Goal: Task Accomplishment & Management: Use online tool/utility

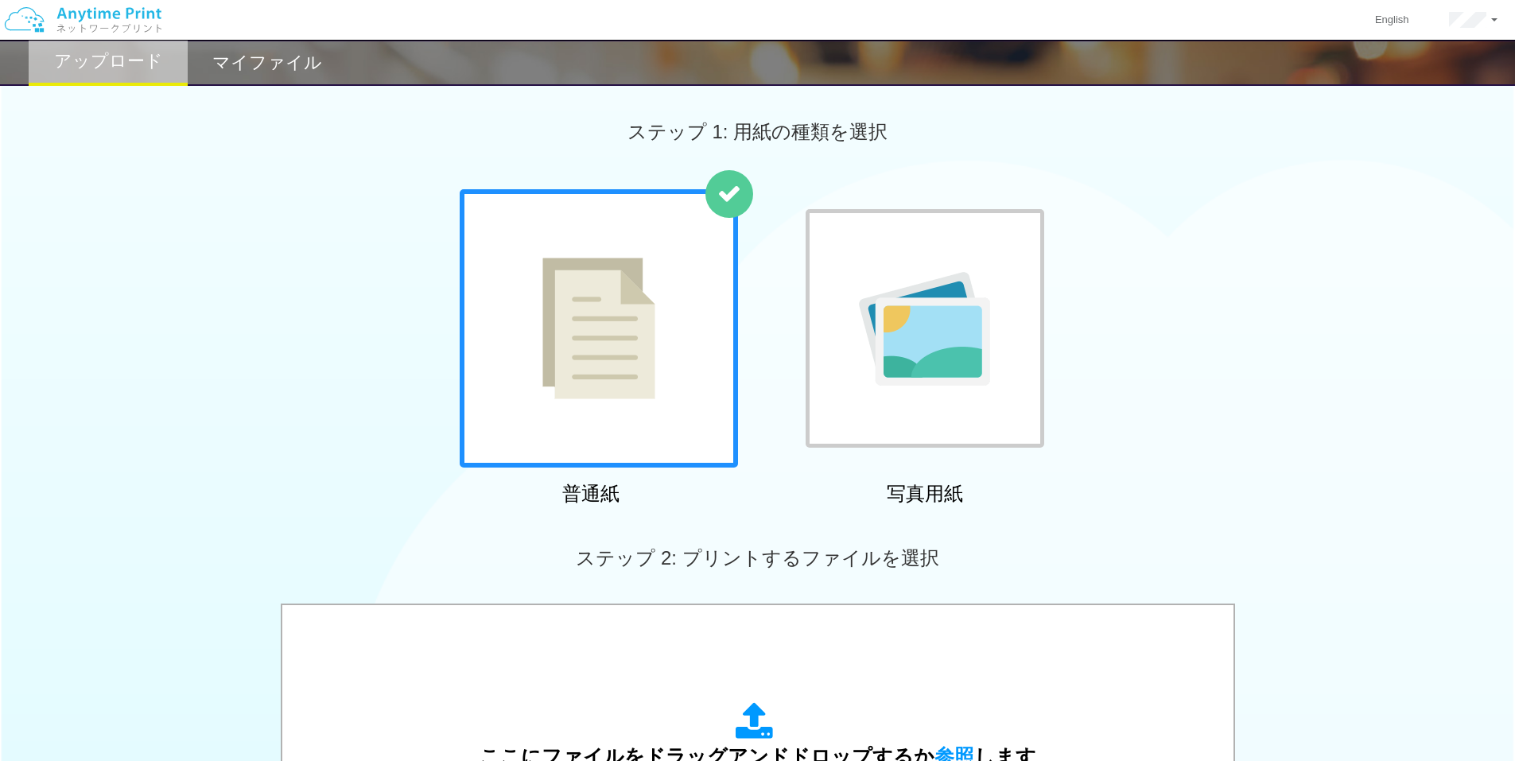
click at [302, 60] on h2 "マイファイル" at bounding box center [267, 62] width 110 height 19
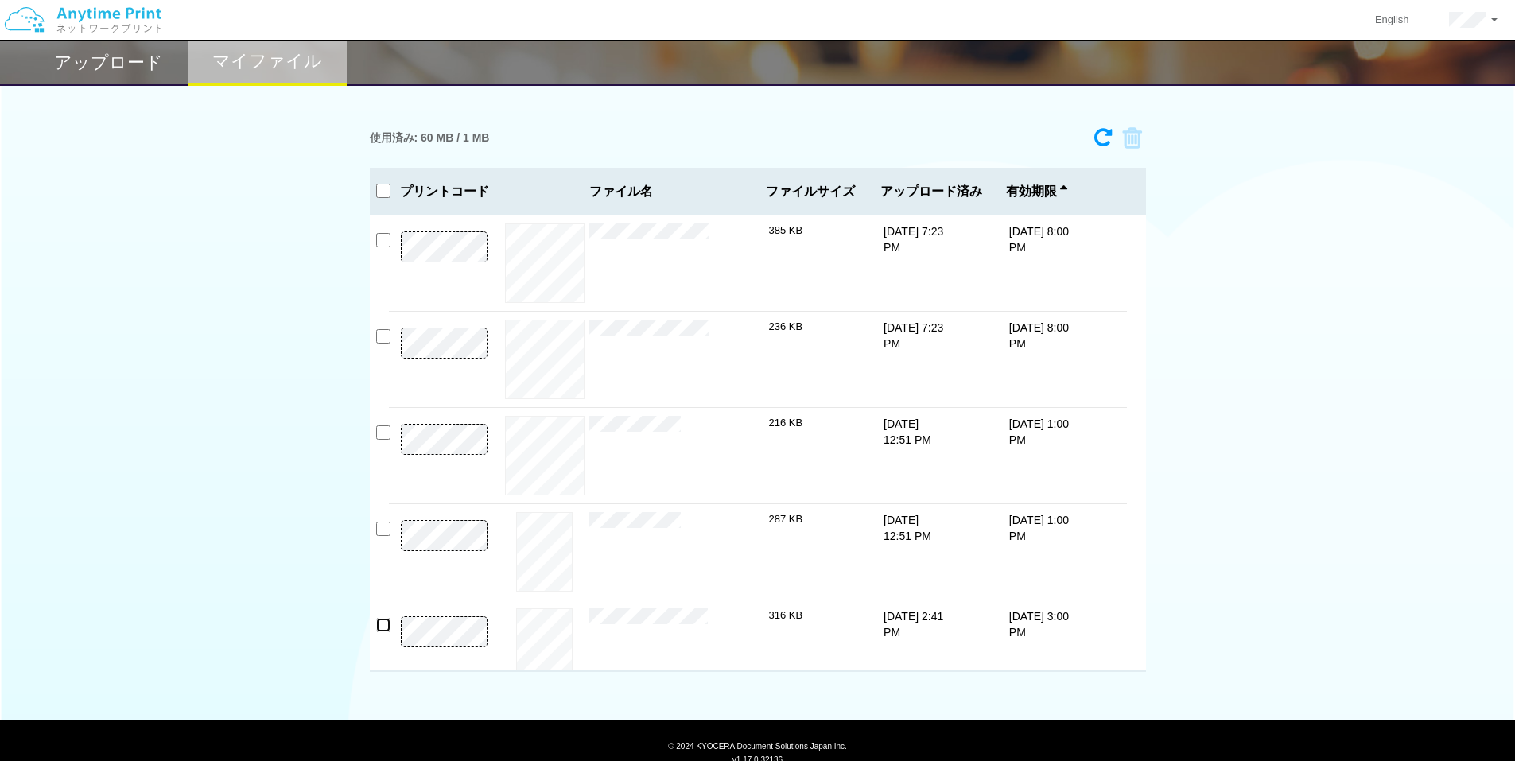
click at [379, 626] on input "checkbox" at bounding box center [383, 625] width 14 height 14
click at [1129, 130] on icon at bounding box center [1127, 138] width 30 height 24
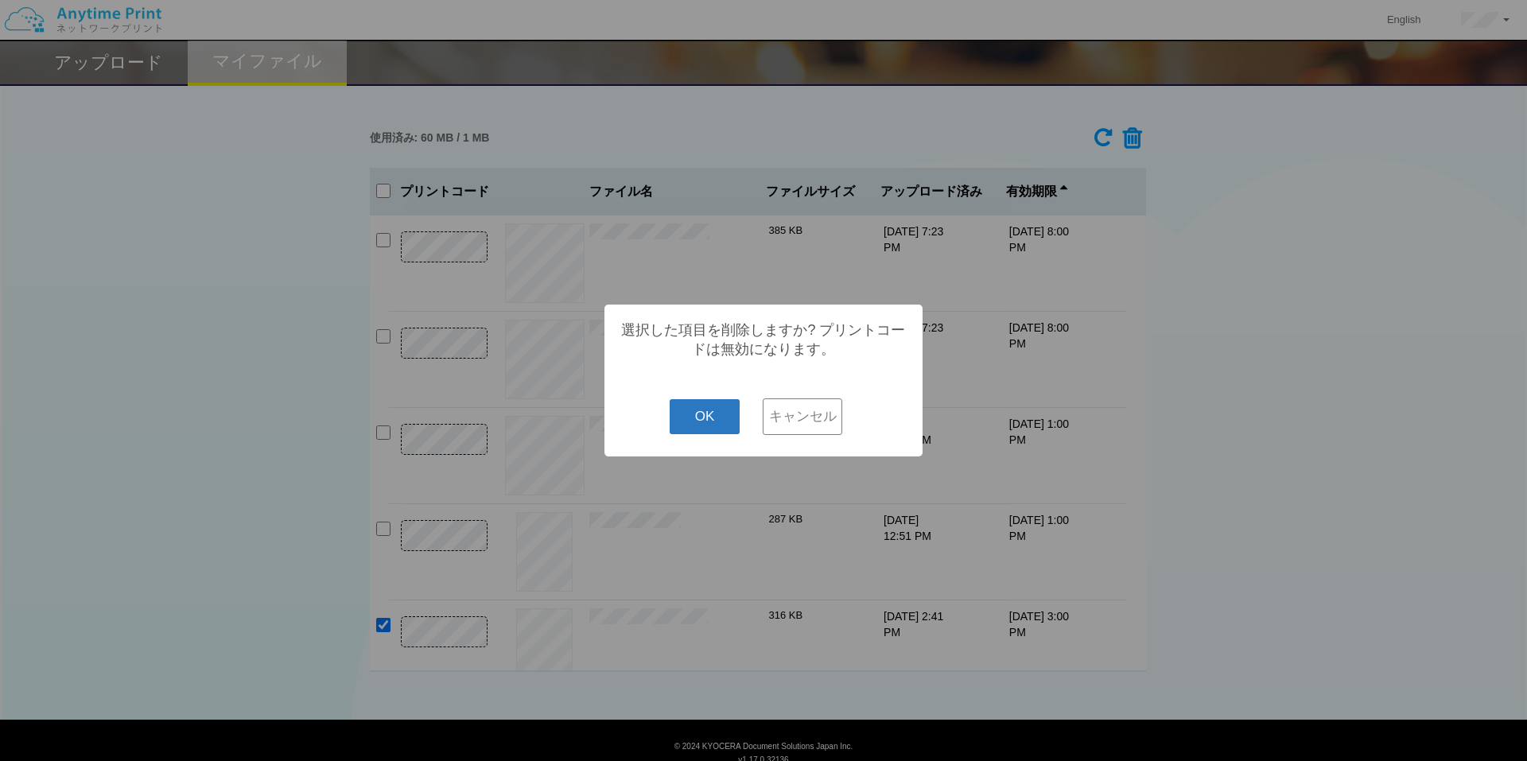
click at [732, 409] on button "OK" at bounding box center [705, 416] width 71 height 35
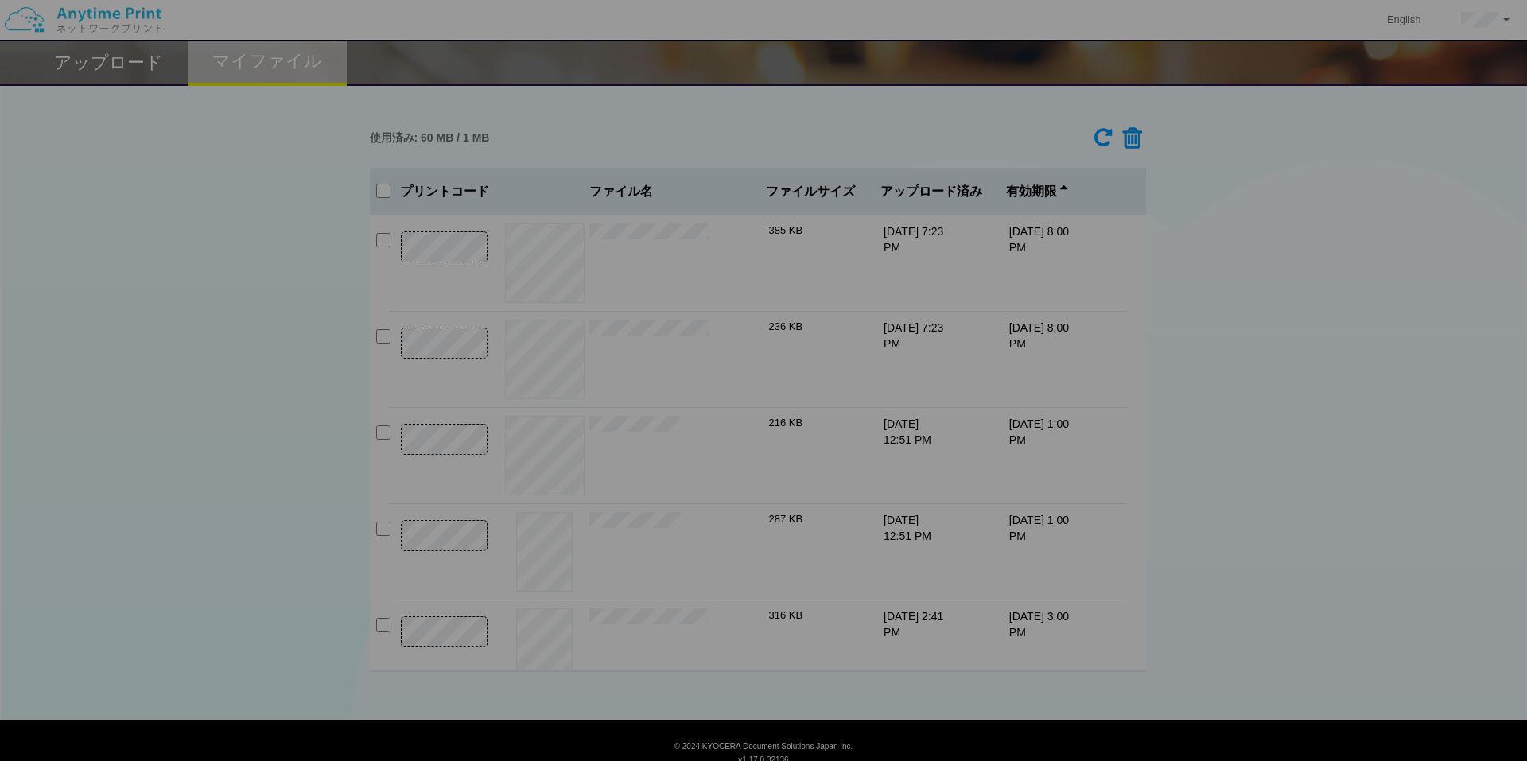
checkbox input "false"
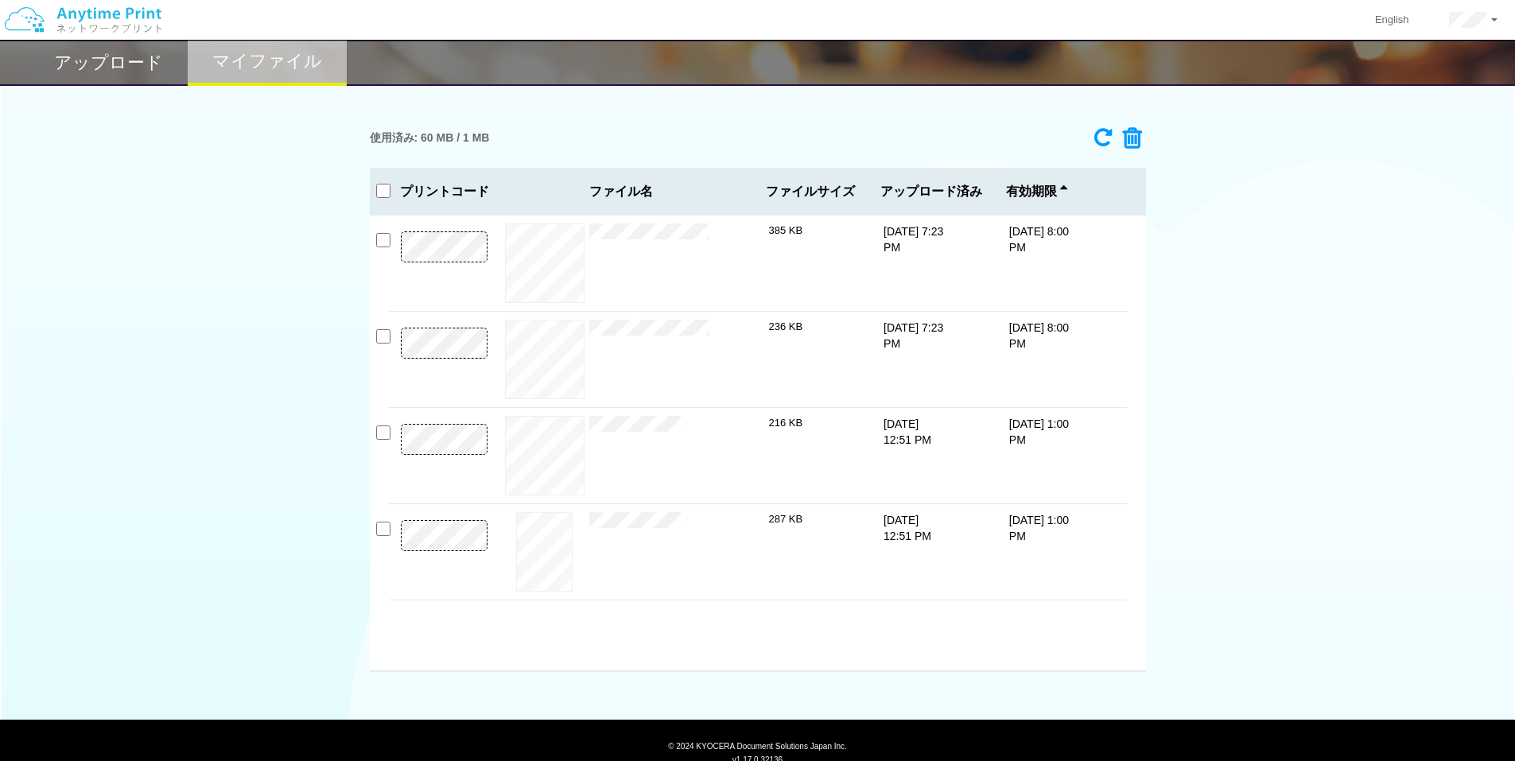
click at [150, 54] on h2 "アップロード" at bounding box center [108, 62] width 109 height 19
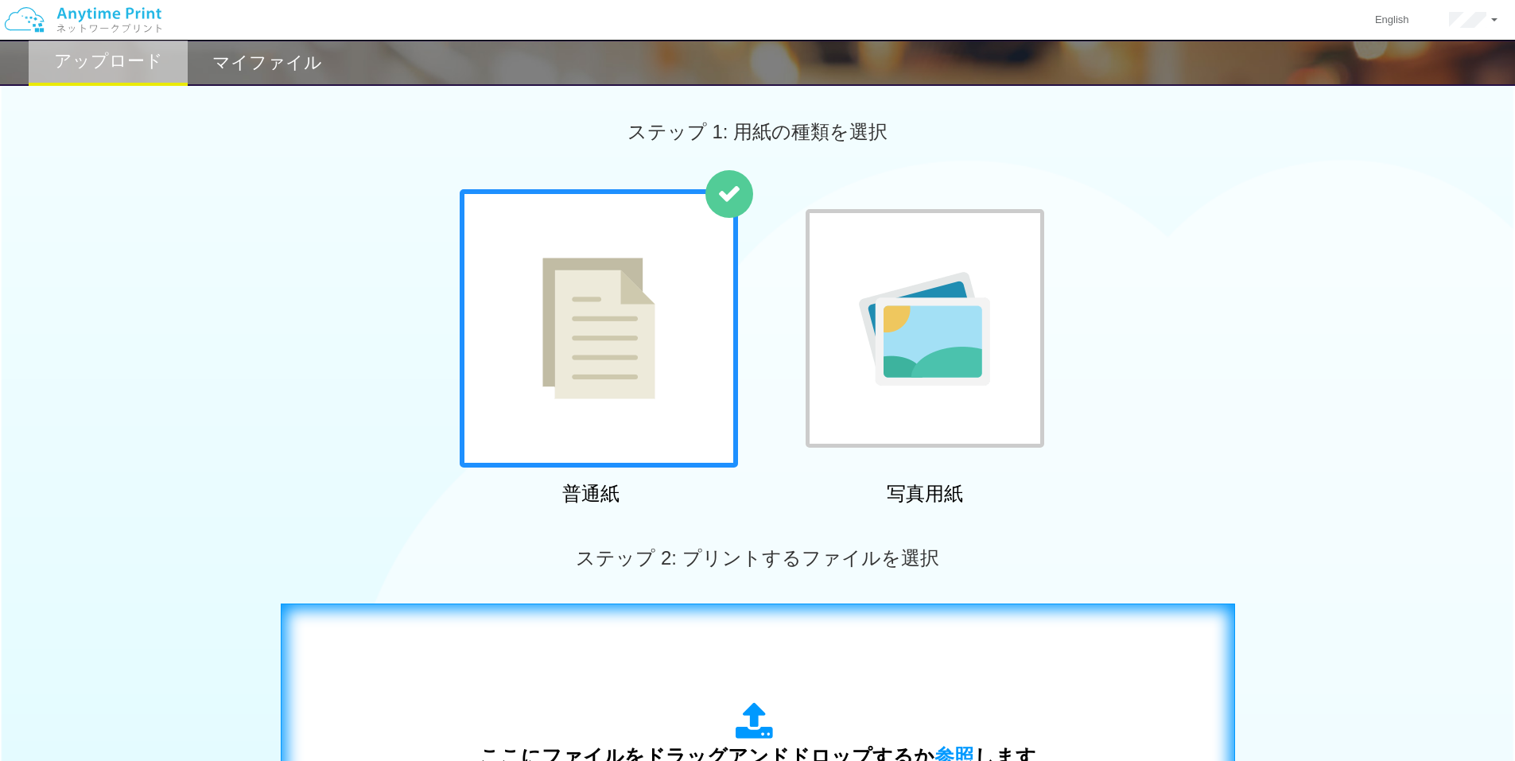
click at [643, 661] on div "ここにファイルをドラッグアンドドロップするか 参照 します アップロード: 1 個の JPG ファイル、または 1 個の PDF ファイル (上限 50 ペー…" at bounding box center [757, 764] width 921 height 288
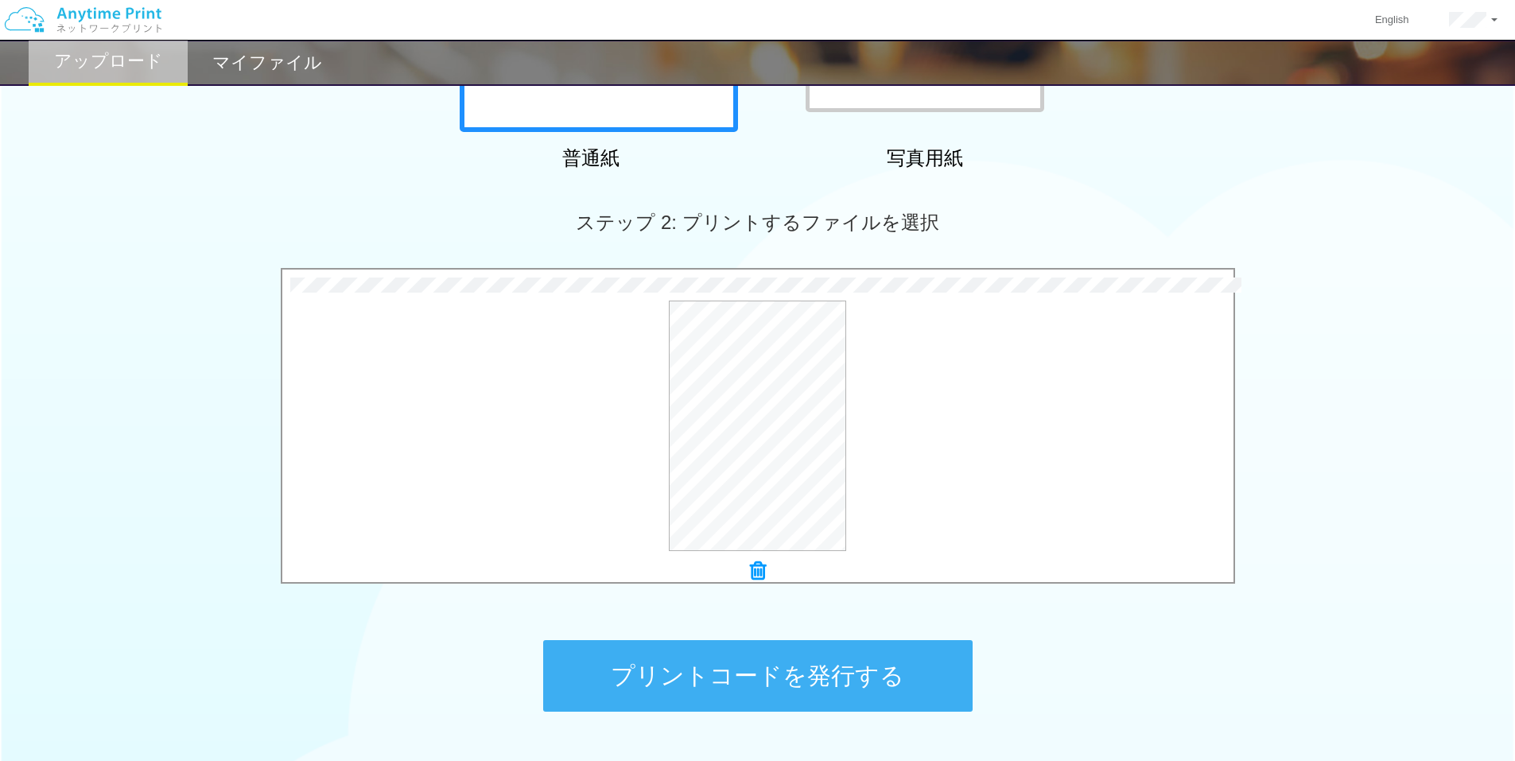
scroll to position [449, 0]
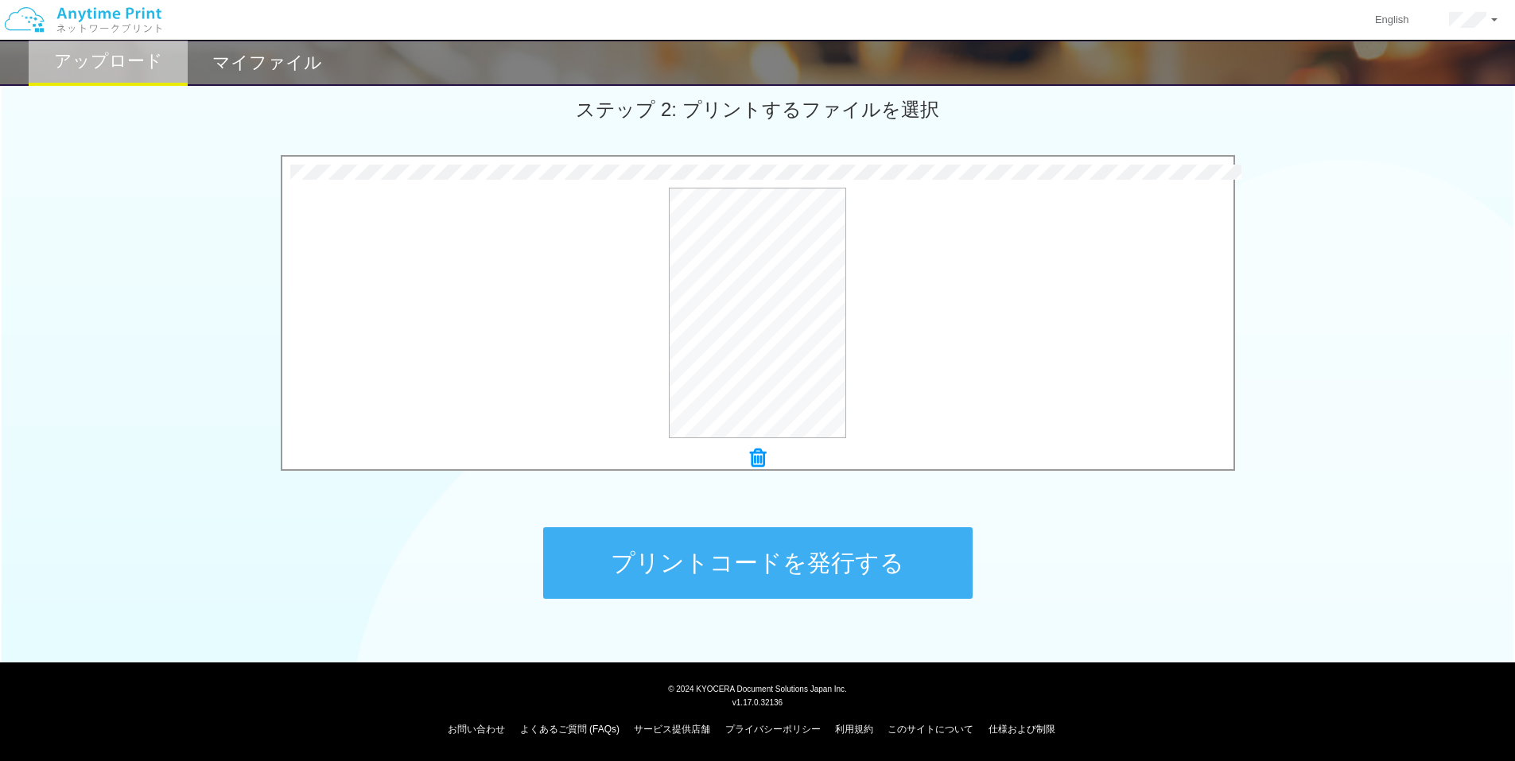
click at [675, 550] on button "プリントコードを発行する" at bounding box center [758, 563] width 430 height 72
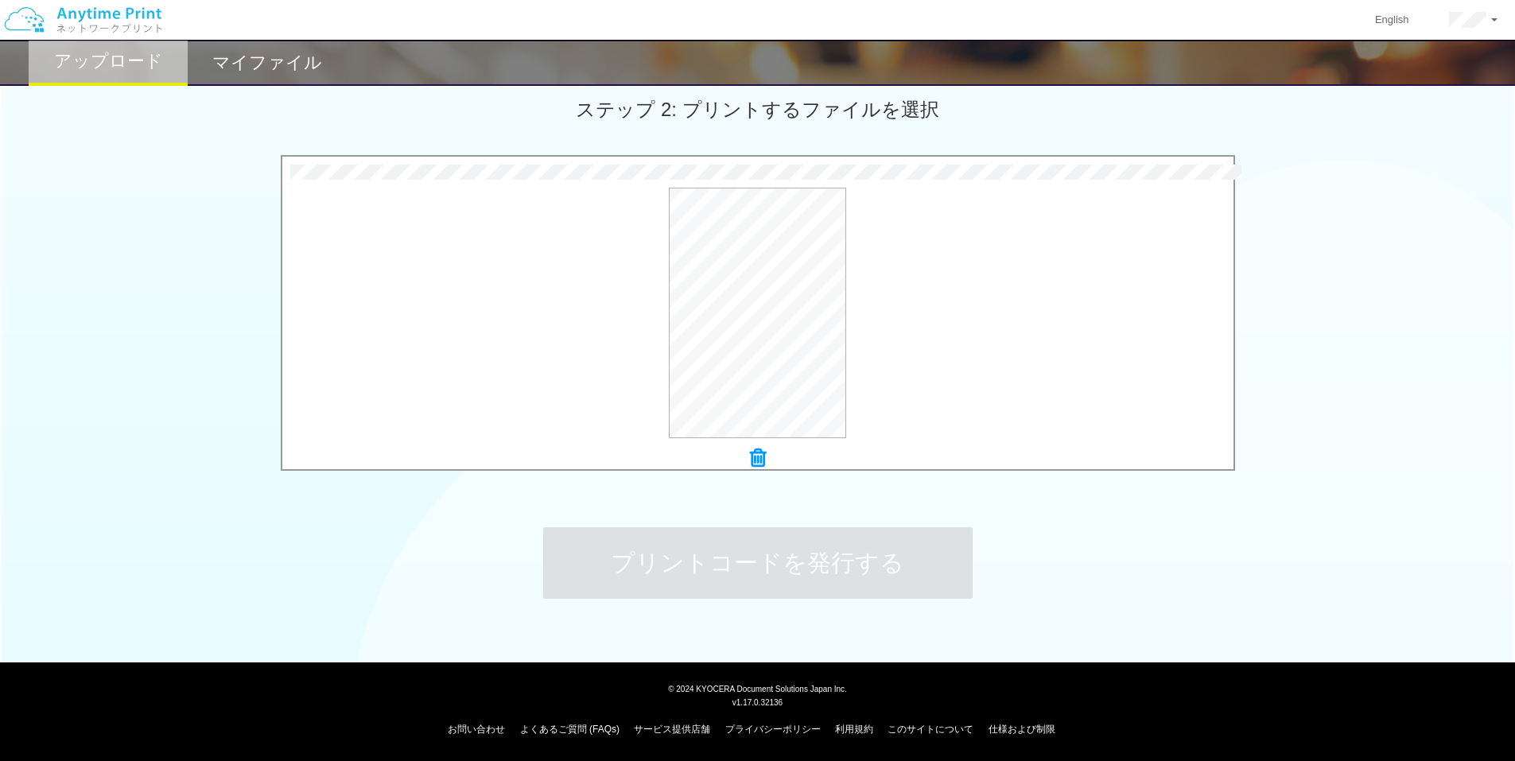
scroll to position [0, 0]
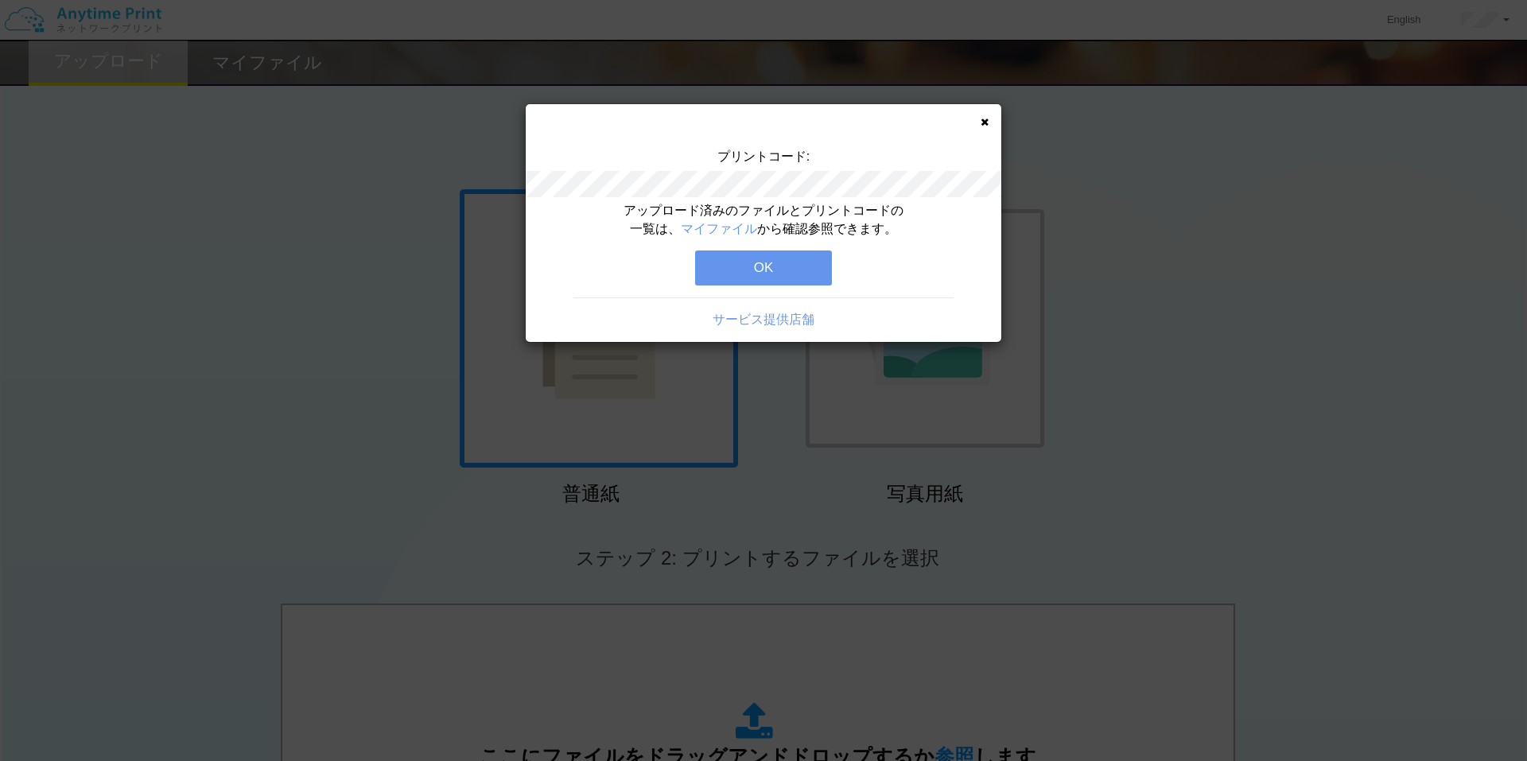
click at [733, 273] on button "OK" at bounding box center [763, 268] width 137 height 35
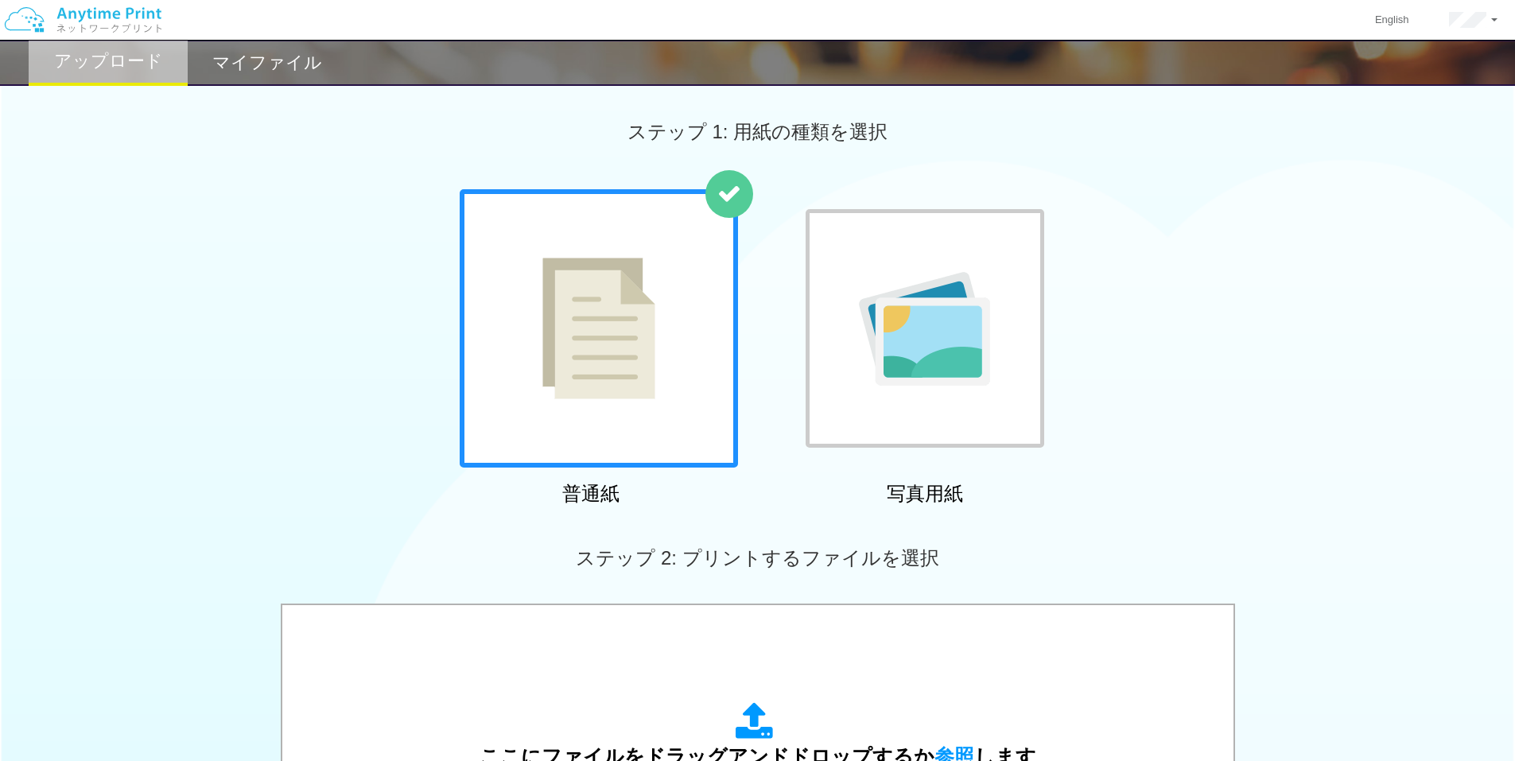
click at [424, 593] on div "ステップ 2: プリントするファイルを選択" at bounding box center [757, 558] width 1515 height 91
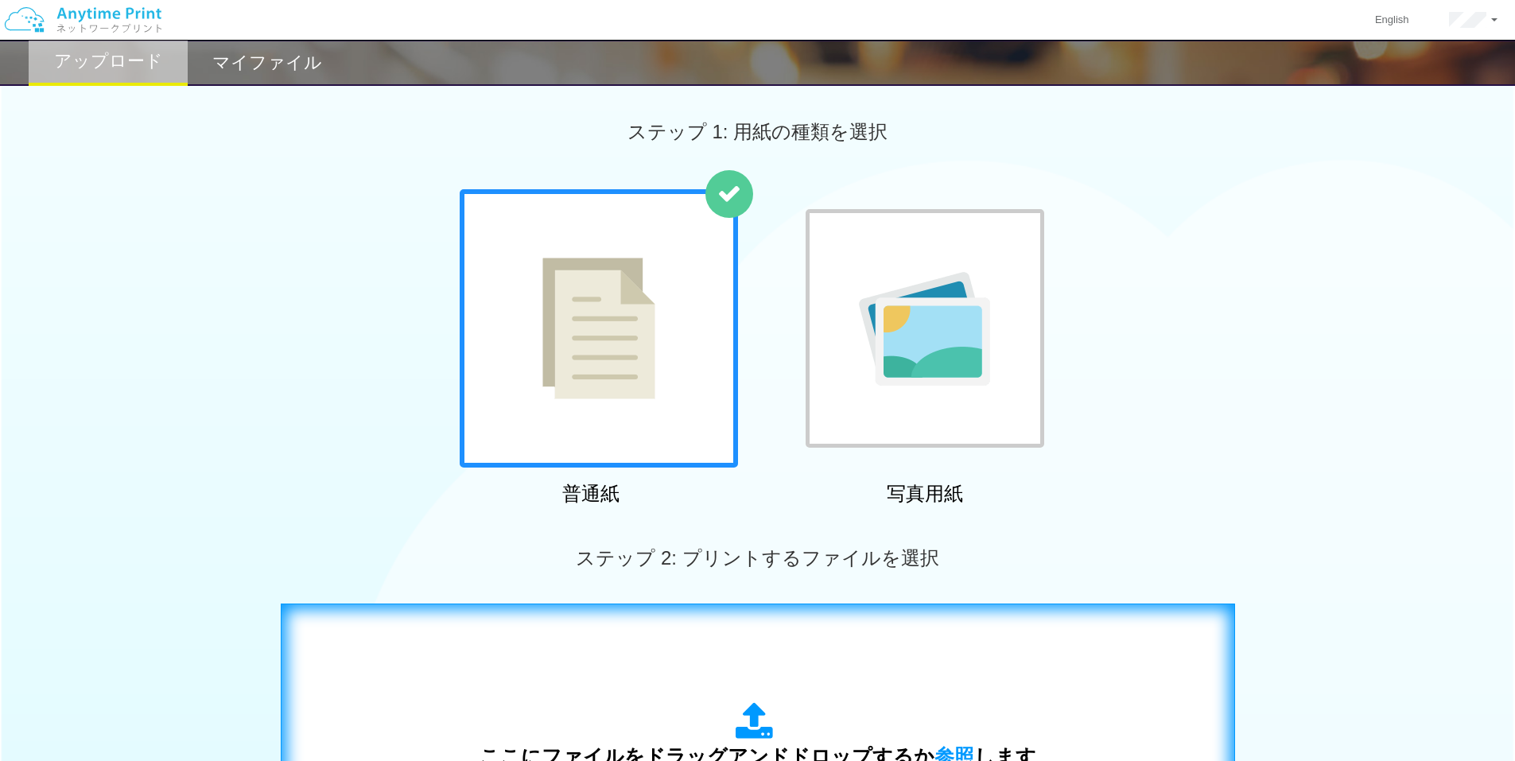
click at [432, 623] on div "ここにファイルをドラッグアンドドロップするか 参照 します アップロード: 1 個の JPG ファイル、または 1 個の PDF ファイル (上限 50 ペー…" at bounding box center [757, 764] width 921 height 288
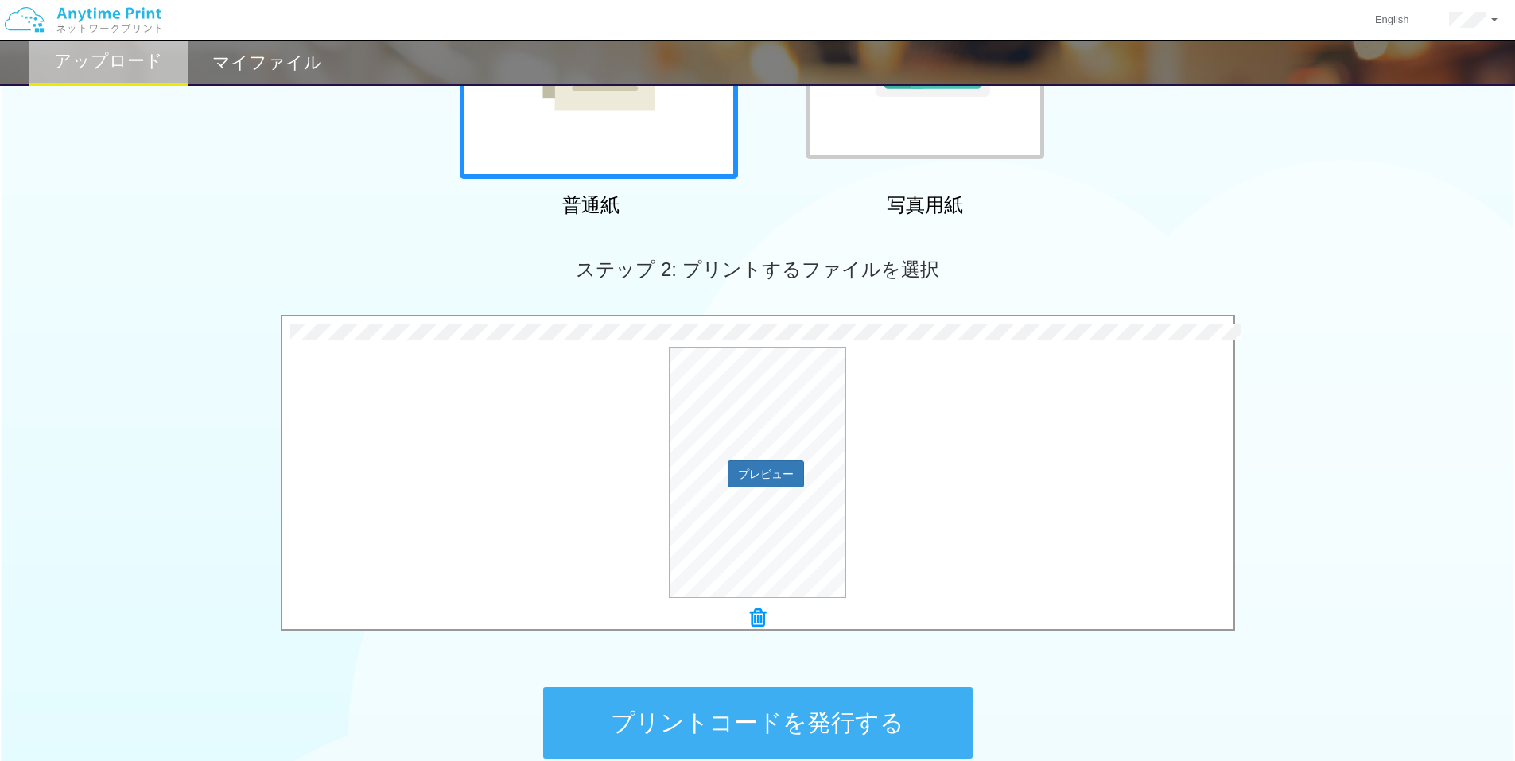
scroll to position [318, 0]
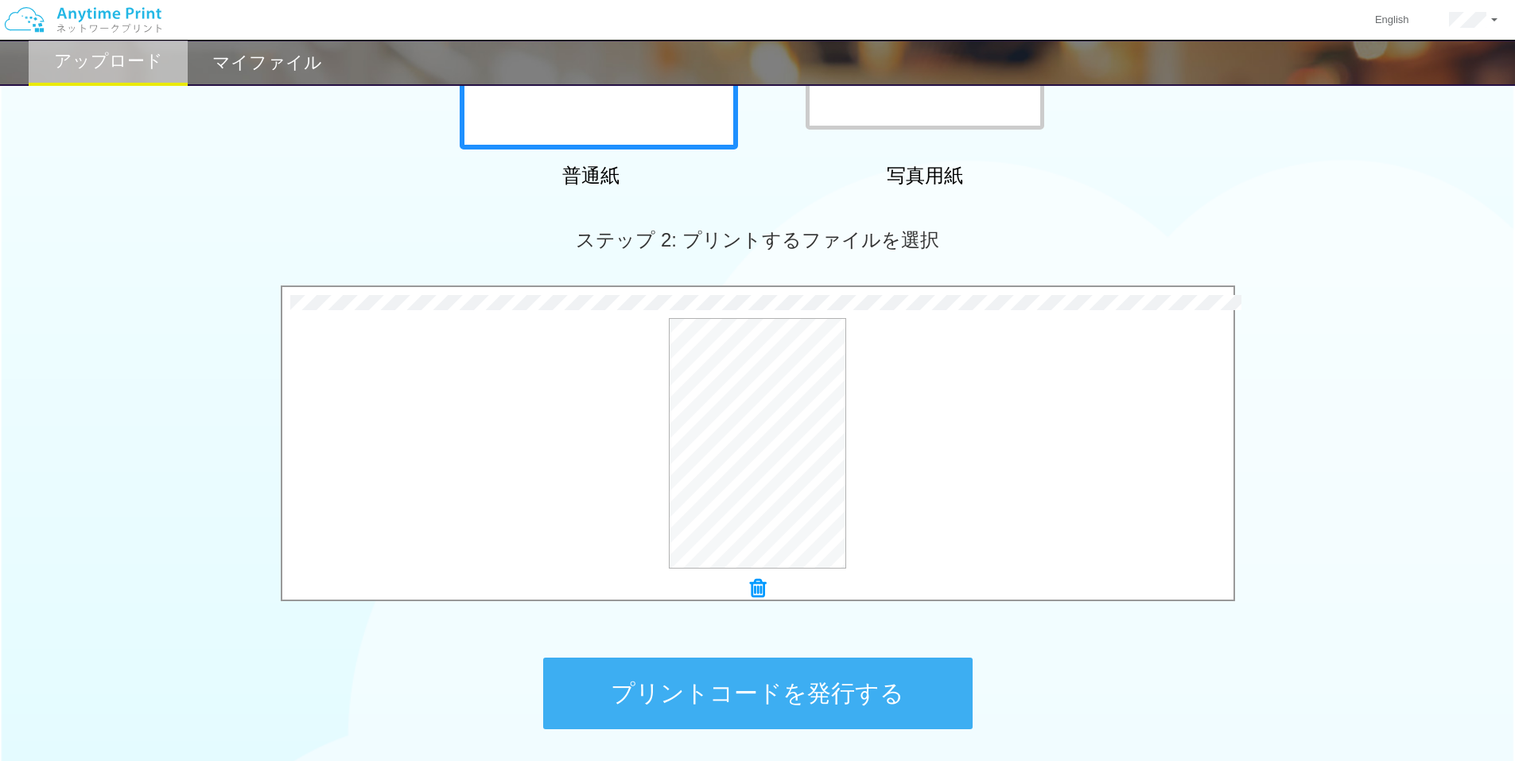
click at [709, 691] on button "プリントコードを発行する" at bounding box center [758, 694] width 430 height 72
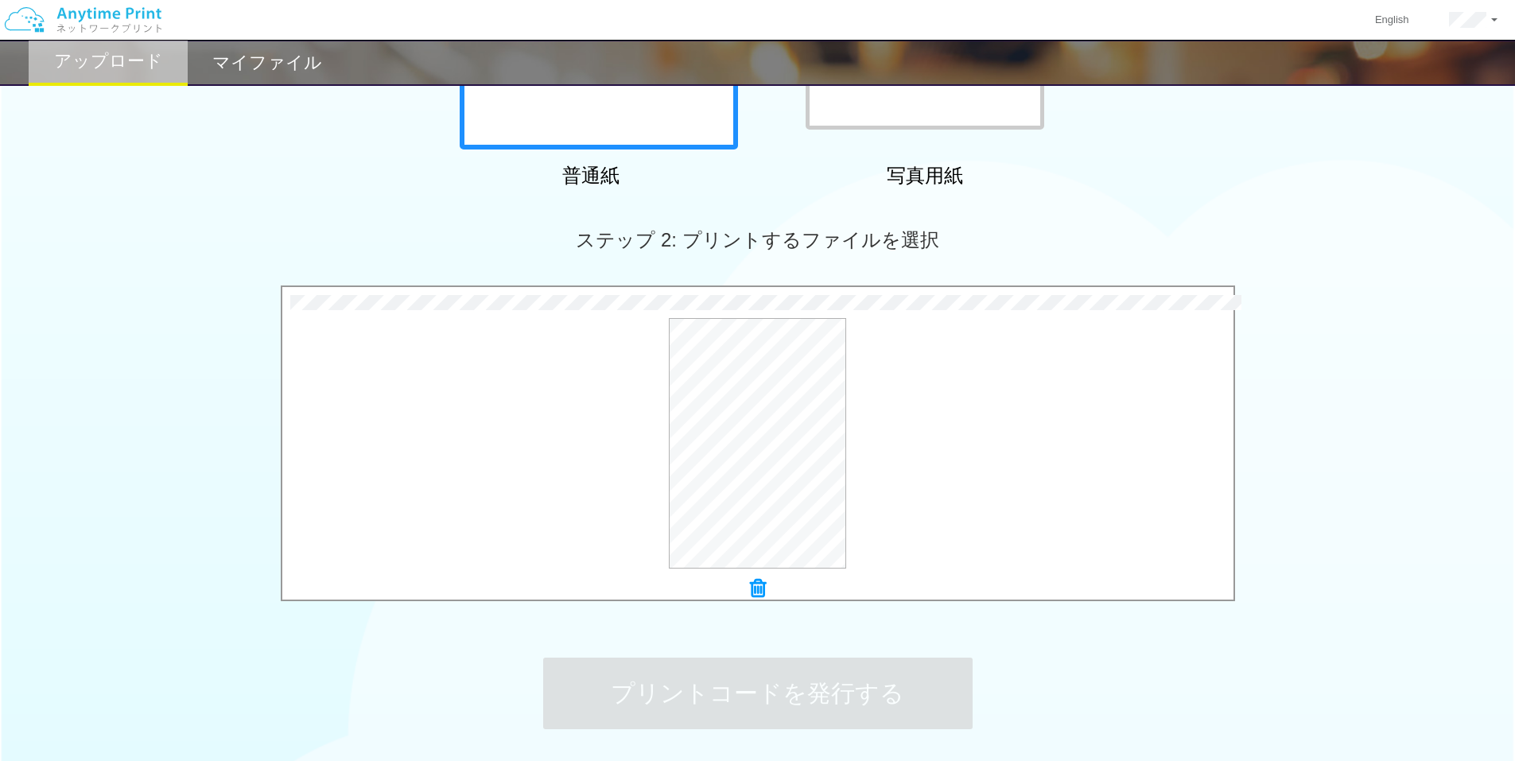
scroll to position [0, 0]
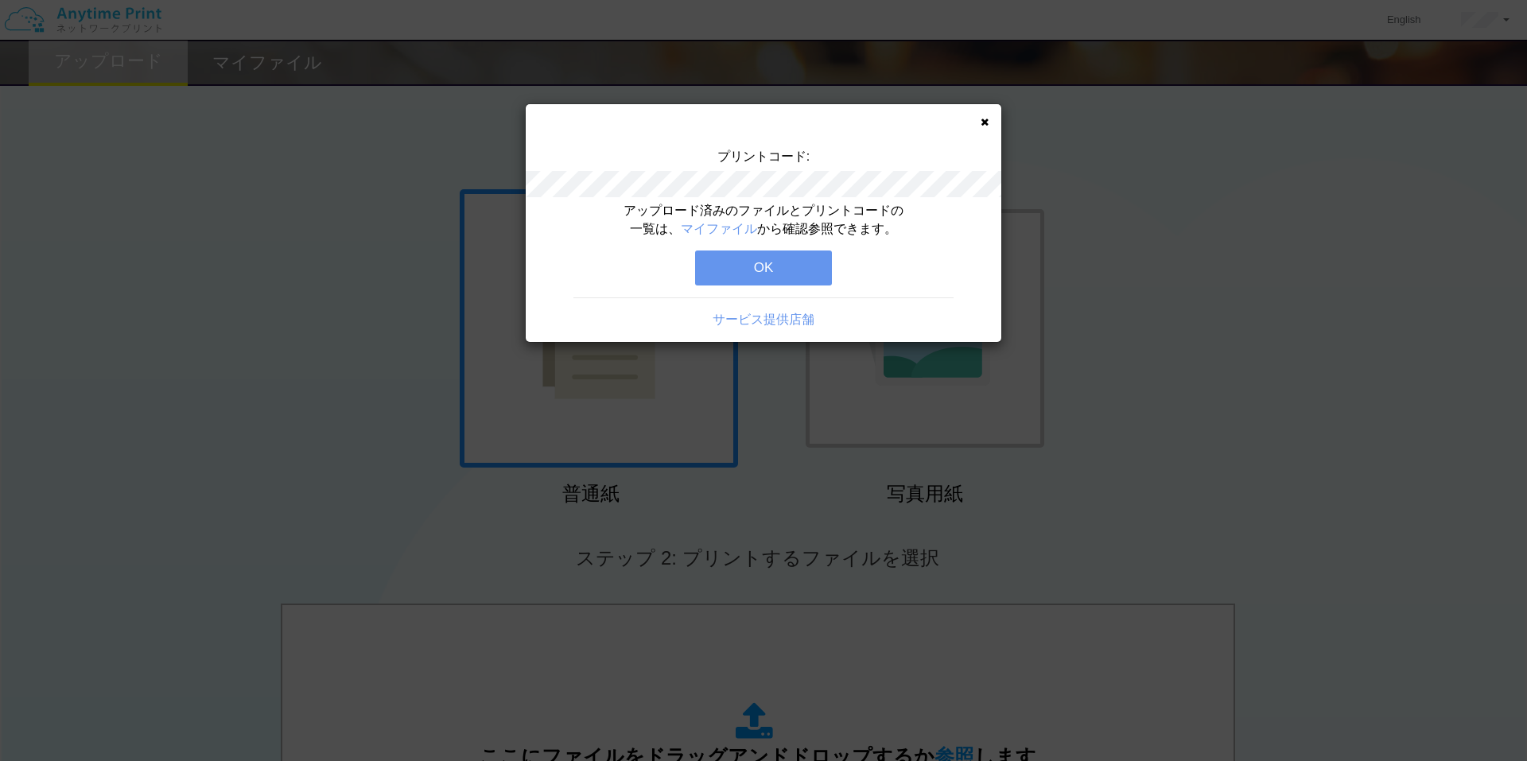
click at [756, 268] on button "OK" at bounding box center [763, 268] width 137 height 35
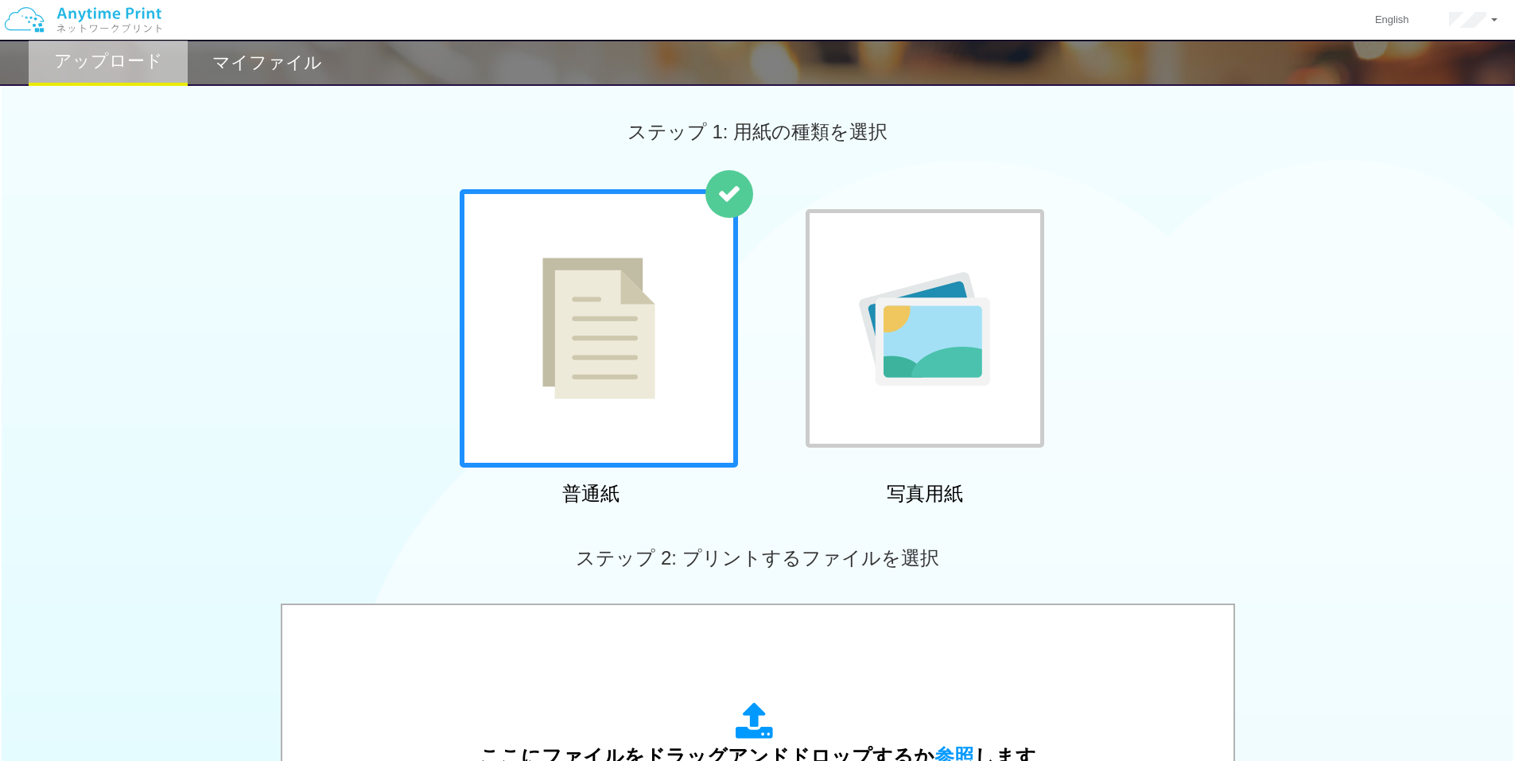
click at [234, 53] on h2 "マイファイル" at bounding box center [267, 62] width 110 height 19
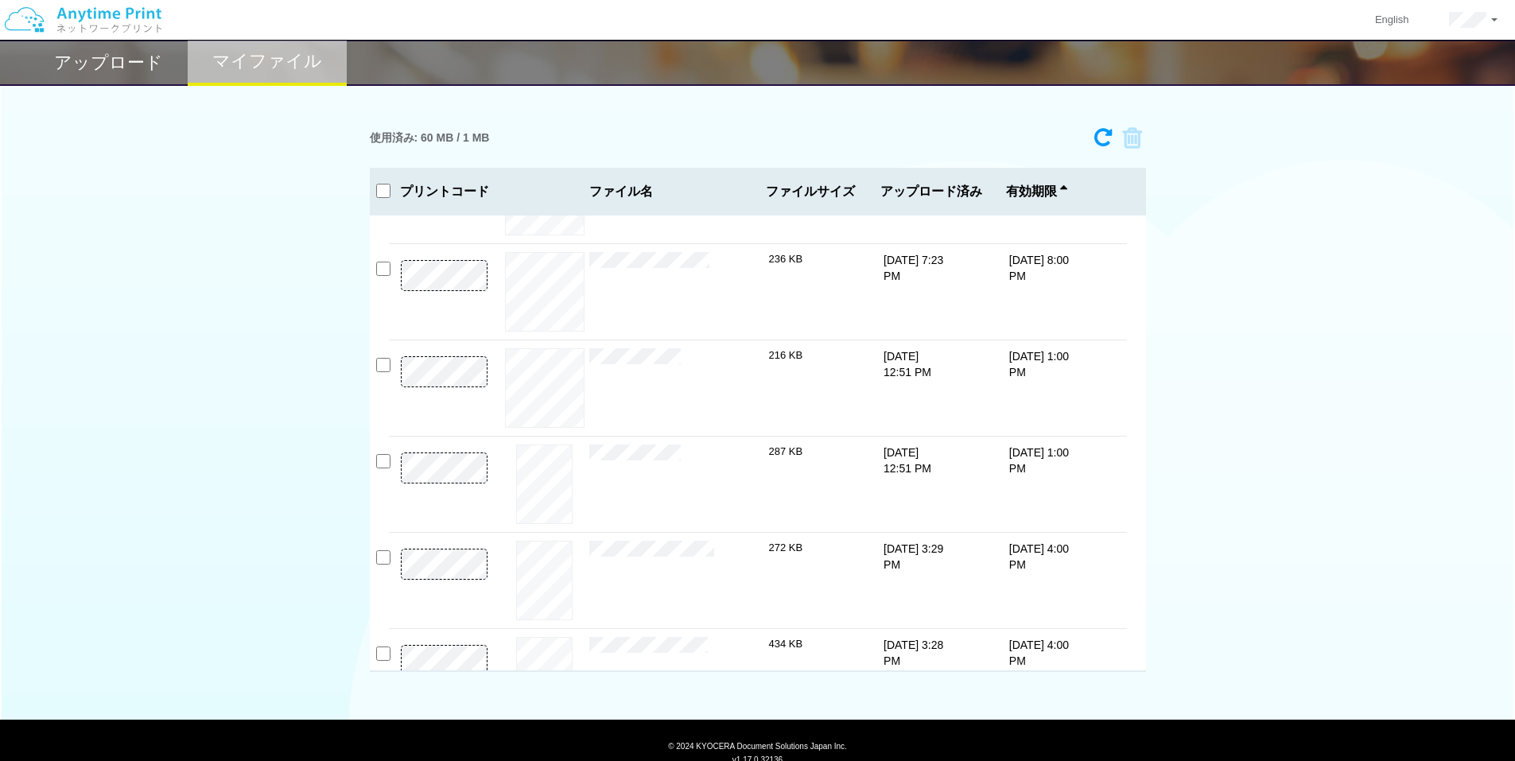
scroll to position [122, 0]
